Goal: Information Seeking & Learning: Learn about a topic

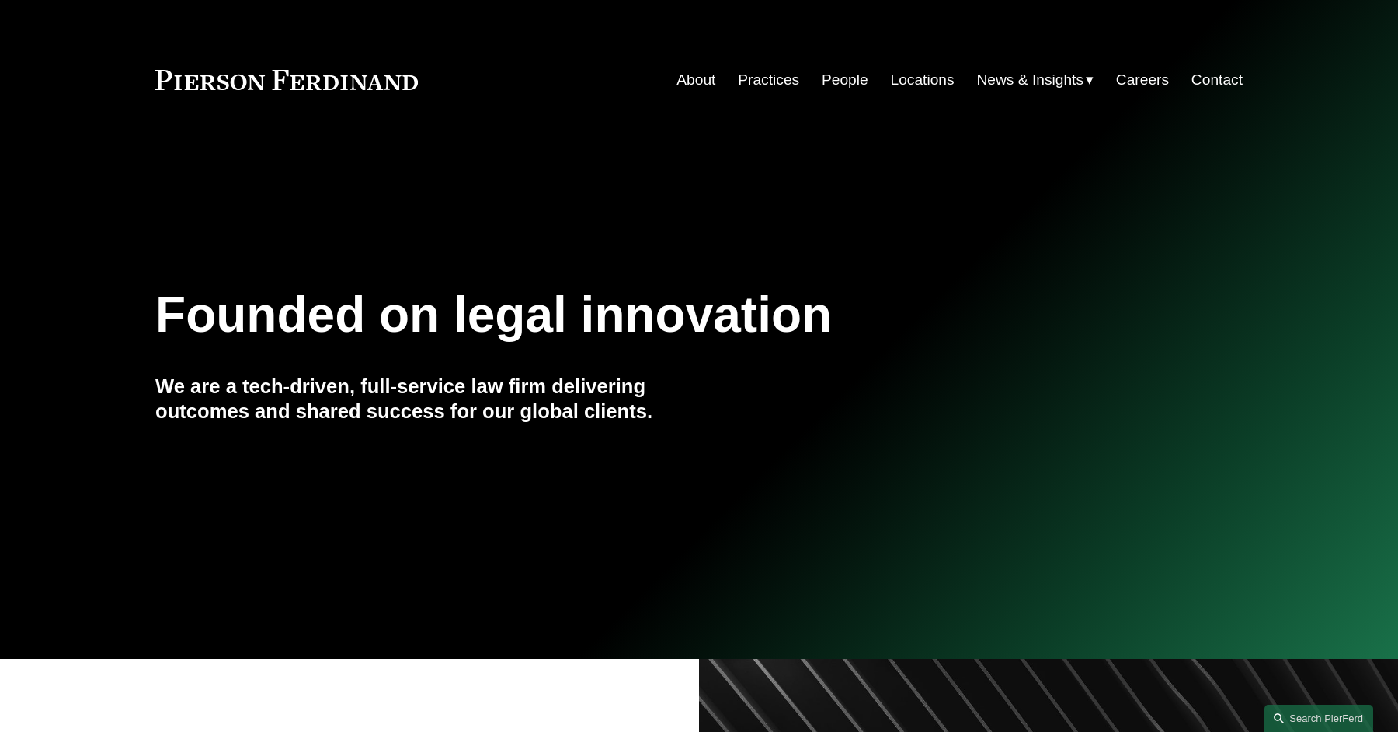
click at [840, 78] on link "People" at bounding box center [845, 80] width 47 height 30
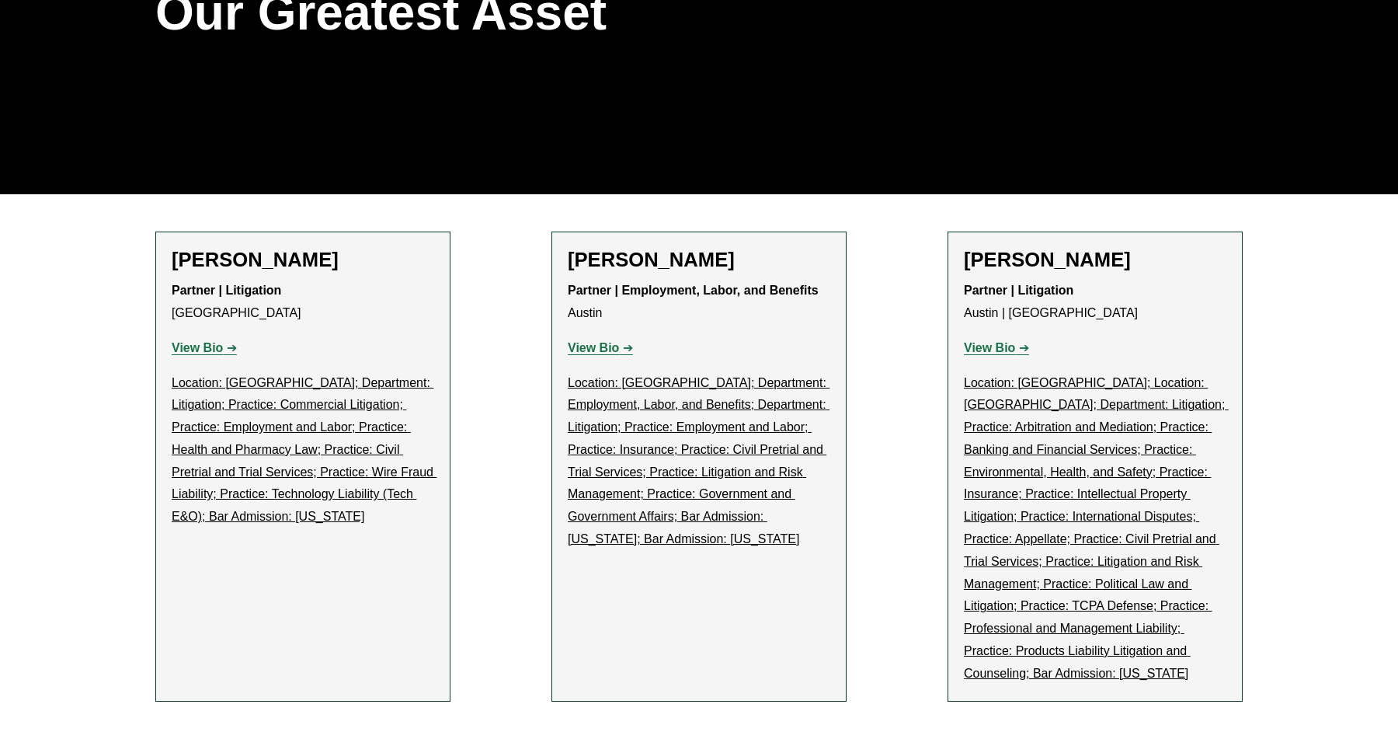
scroll to position [245, 0]
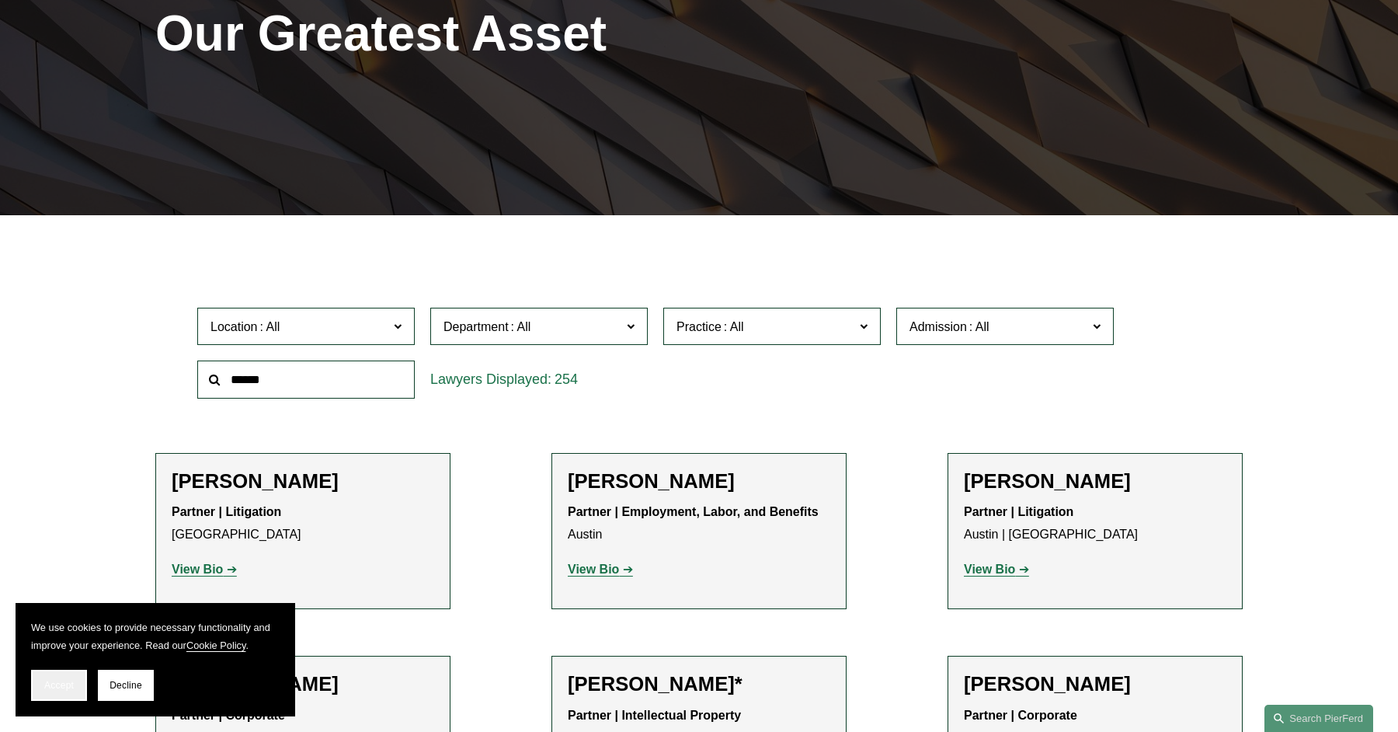
click at [65, 691] on button "Accept" at bounding box center [59, 685] width 56 height 31
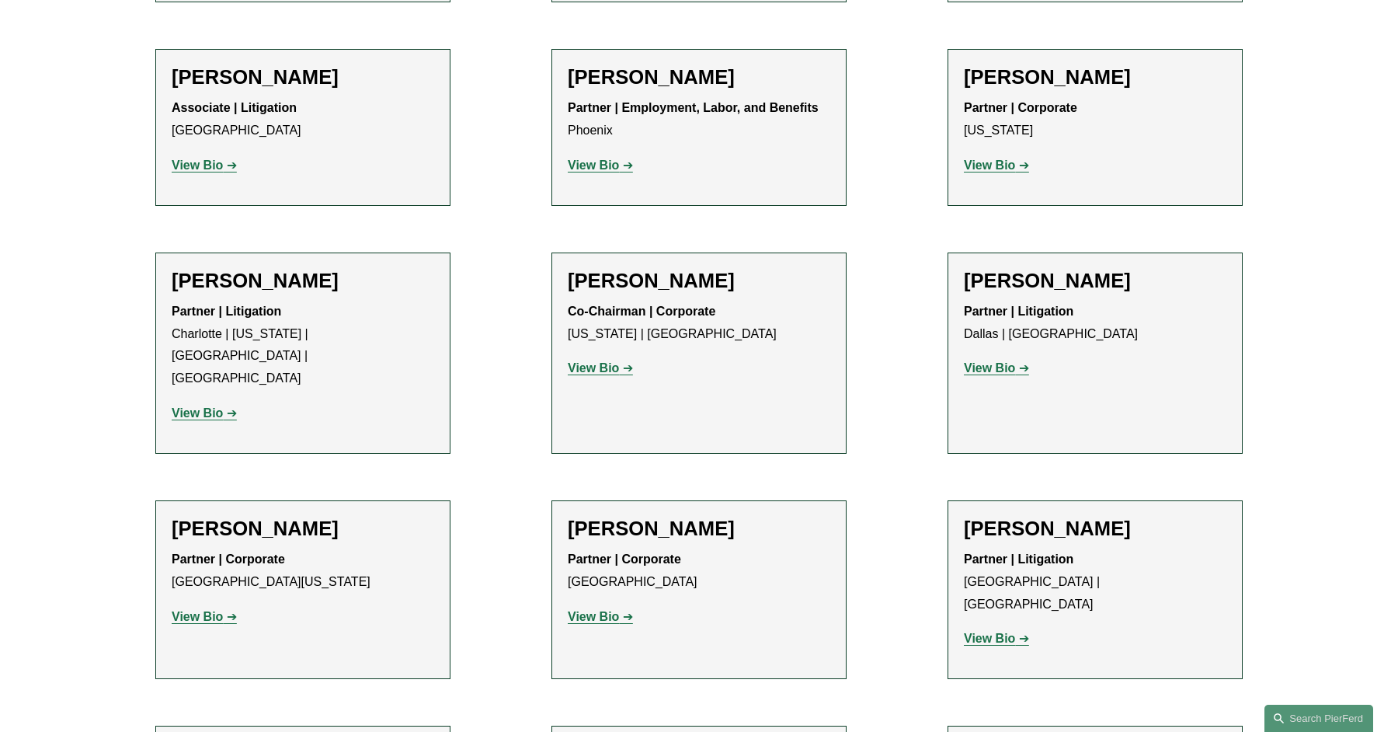
scroll to position [16003, 0]
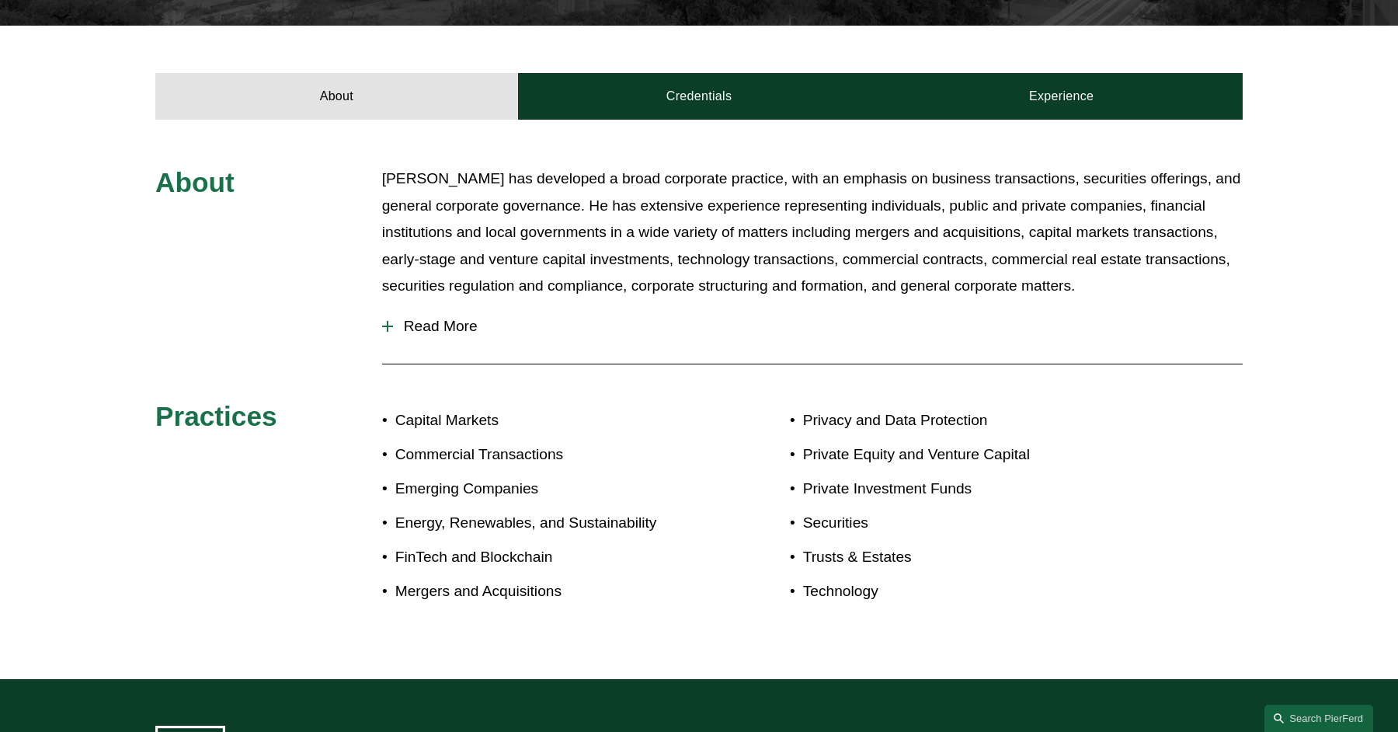
scroll to position [534, 0]
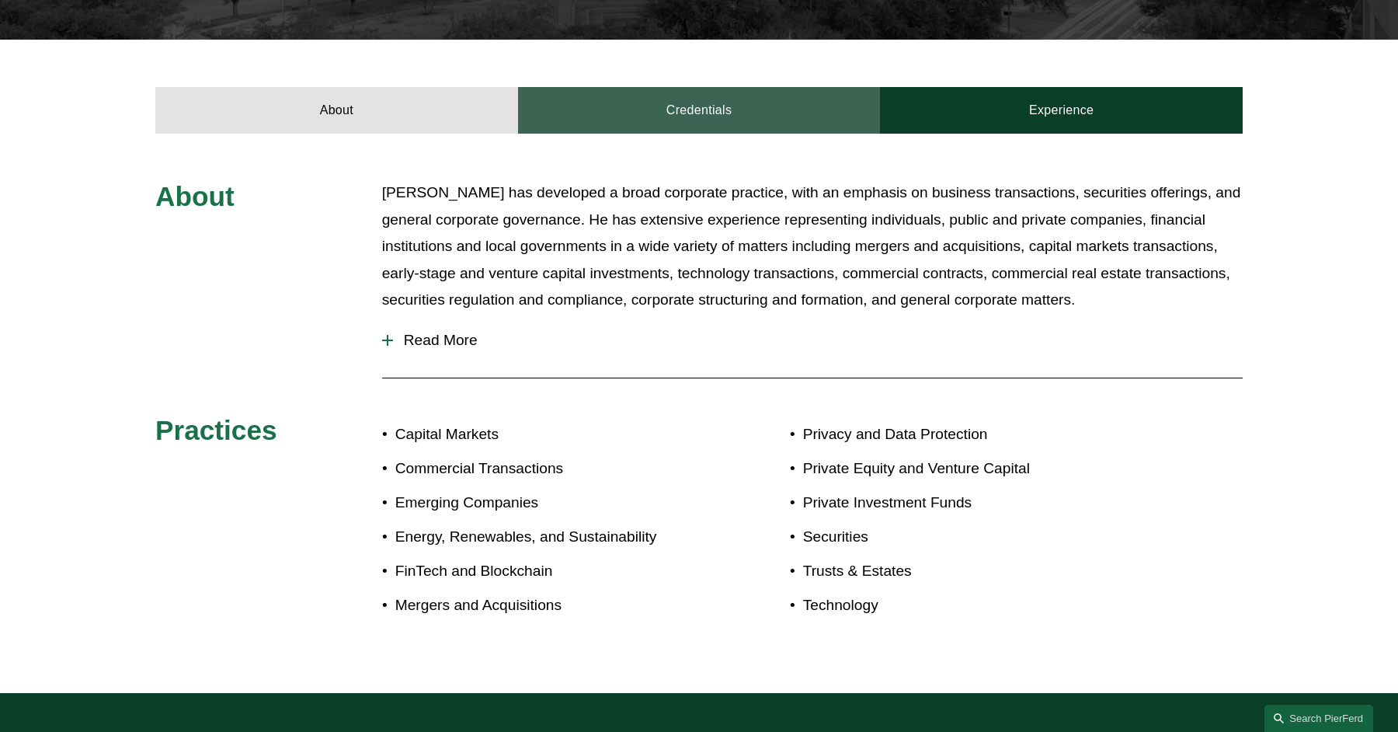
click at [673, 109] on link "Credentials" at bounding box center [699, 110] width 363 height 47
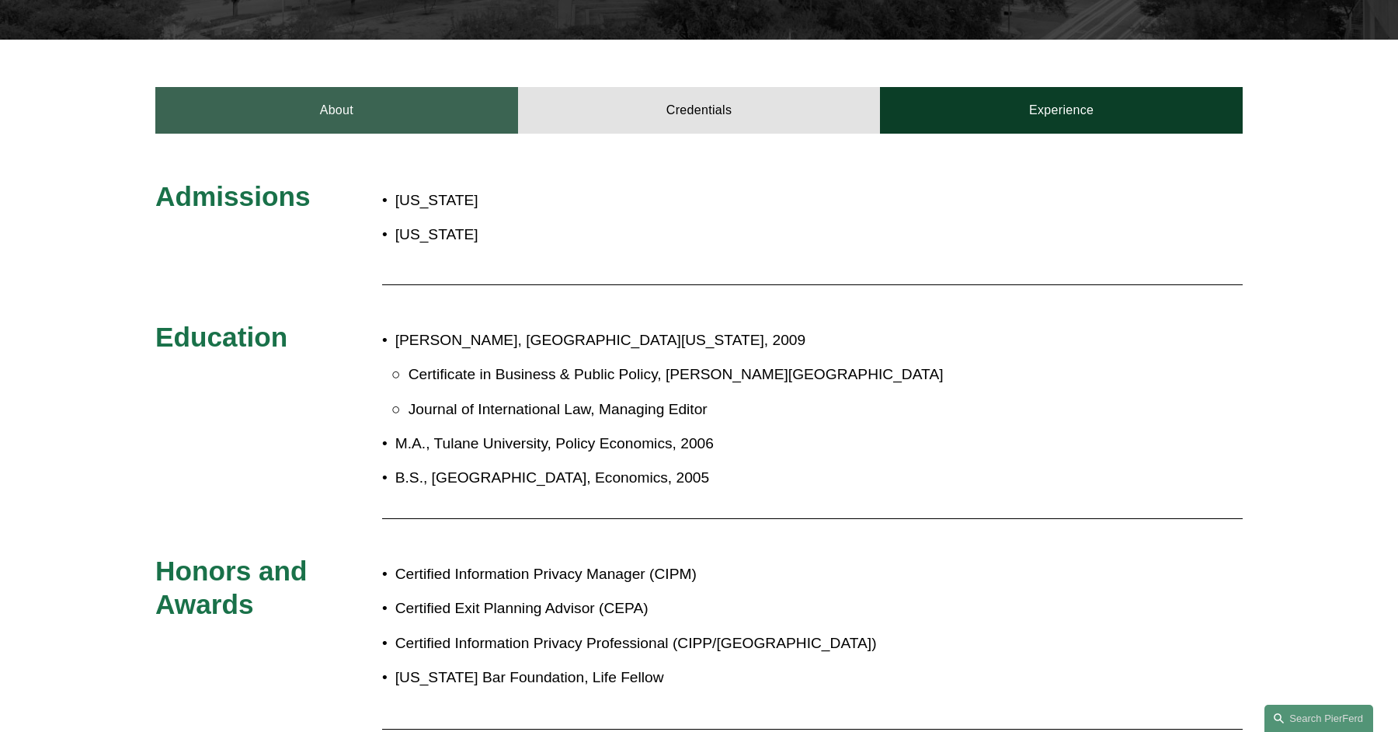
click at [412, 116] on link "About" at bounding box center [336, 110] width 363 height 47
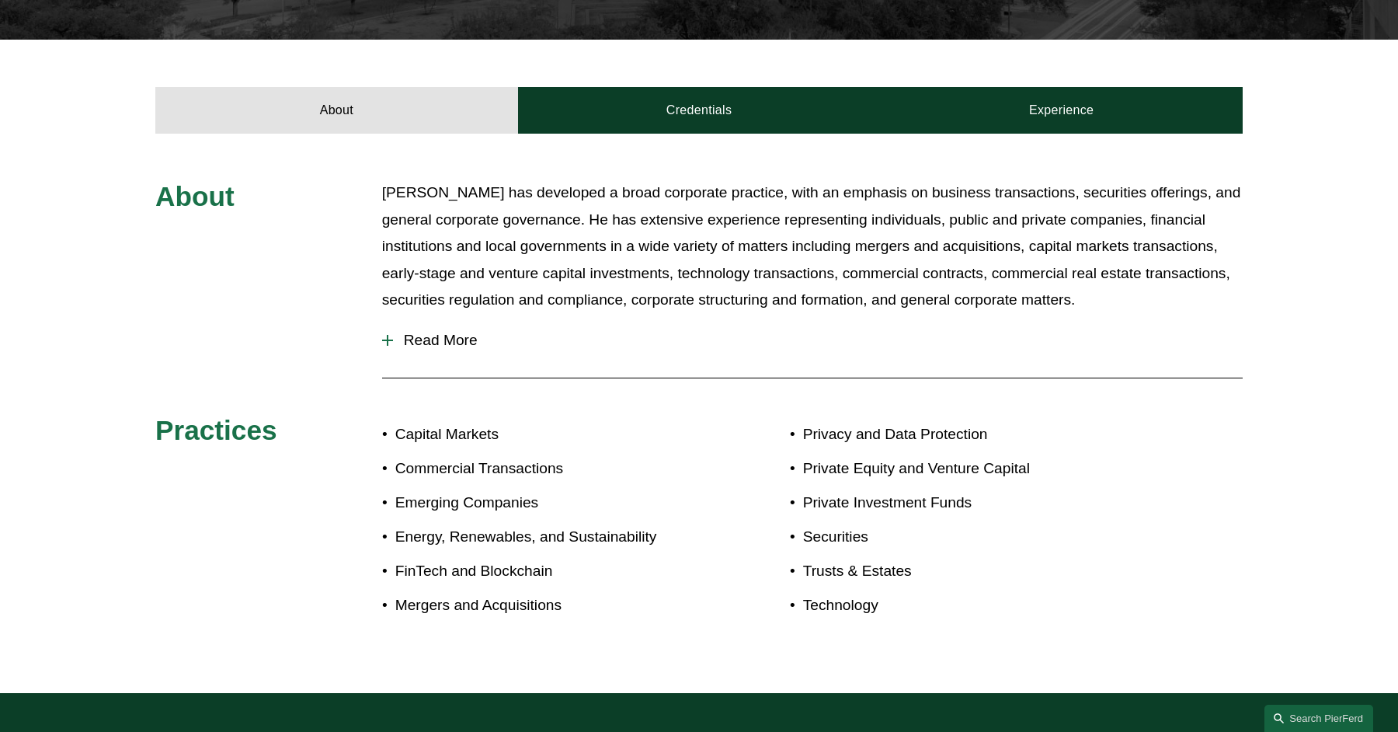
click at [438, 342] on span "Read More" at bounding box center [818, 340] width 850 height 17
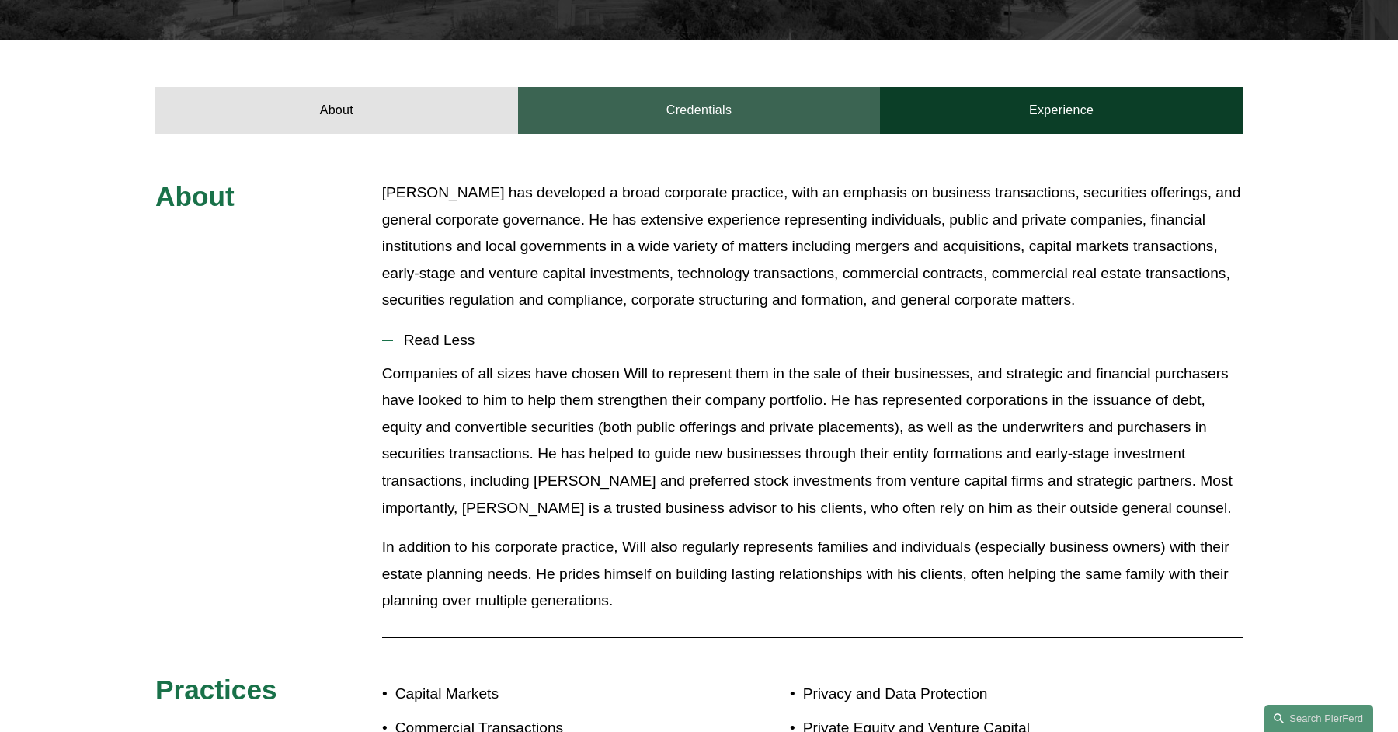
click at [673, 113] on link "Credentials" at bounding box center [699, 110] width 363 height 47
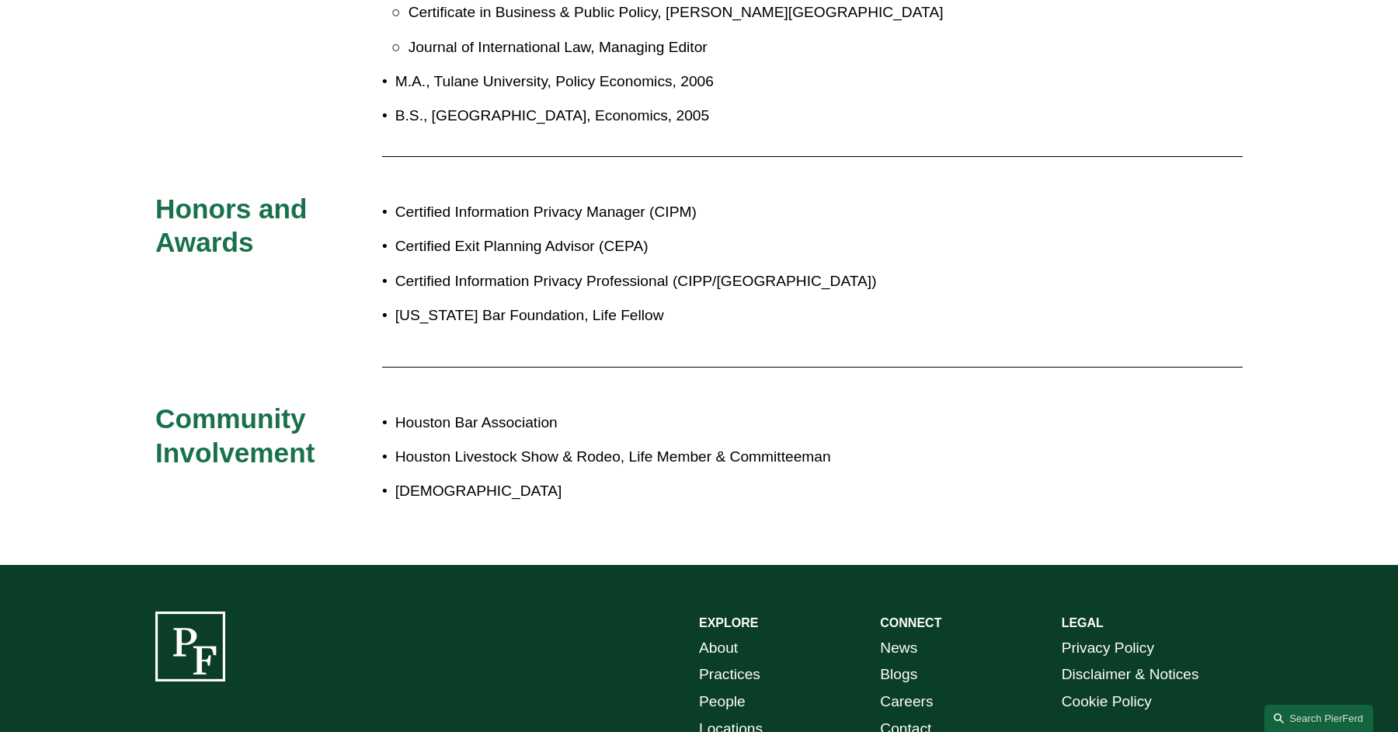
scroll to position [896, 0]
